Goal: Transaction & Acquisition: Purchase product/service

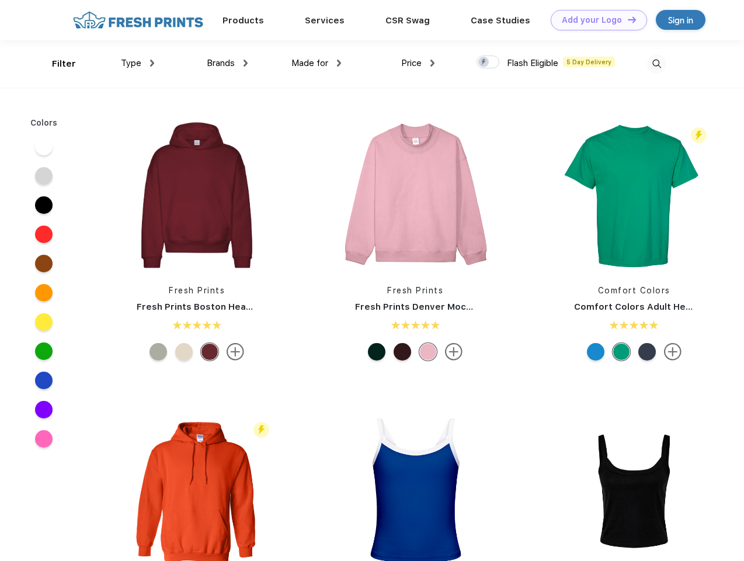
click at [595, 20] on link "Add your Logo Design Tool" at bounding box center [599, 20] width 96 height 20
click at [0, 0] on div "Design Tool" at bounding box center [0, 0] width 0 height 0
click at [627, 19] on link "Add your Logo Design Tool" at bounding box center [599, 20] width 96 height 20
click at [56, 64] on div "Filter" at bounding box center [64, 63] width 24 height 13
click at [138, 63] on span "Type" at bounding box center [131, 63] width 20 height 11
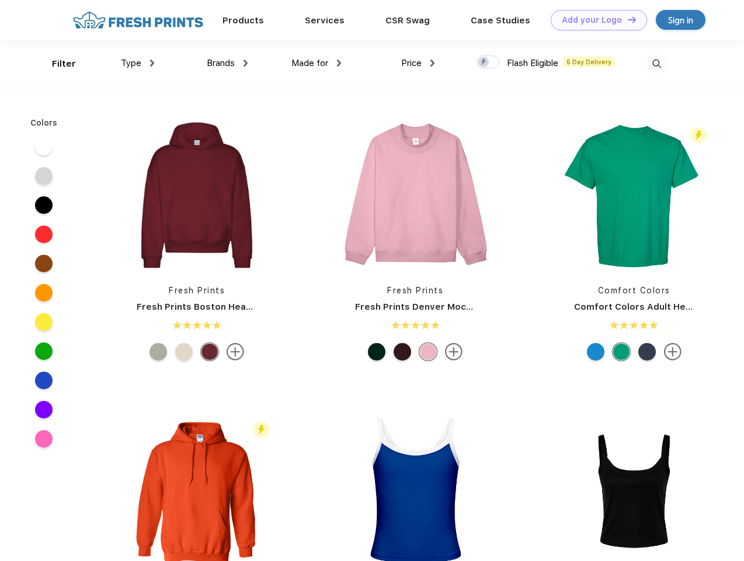
click at [227, 63] on span "Brands" at bounding box center [221, 63] width 28 height 11
click at [317, 63] on span "Made for" at bounding box center [309, 63] width 37 height 11
click at [418, 63] on span "Price" at bounding box center [411, 63] width 20 height 11
click at [488, 63] on div at bounding box center [488, 61] width 23 height 13
click at [484, 63] on input "checkbox" at bounding box center [481, 59] width 8 height 8
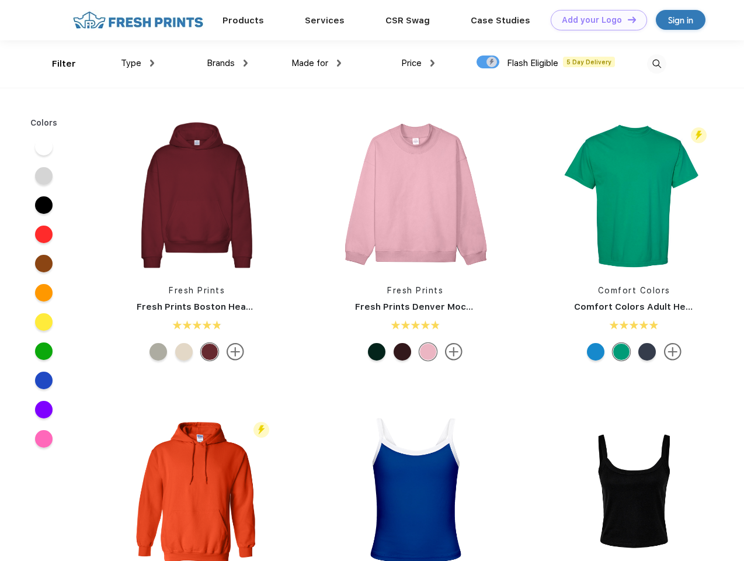
click at [657, 64] on img at bounding box center [656, 63] width 19 height 19
